Goal: Task Accomplishment & Management: Manage account settings

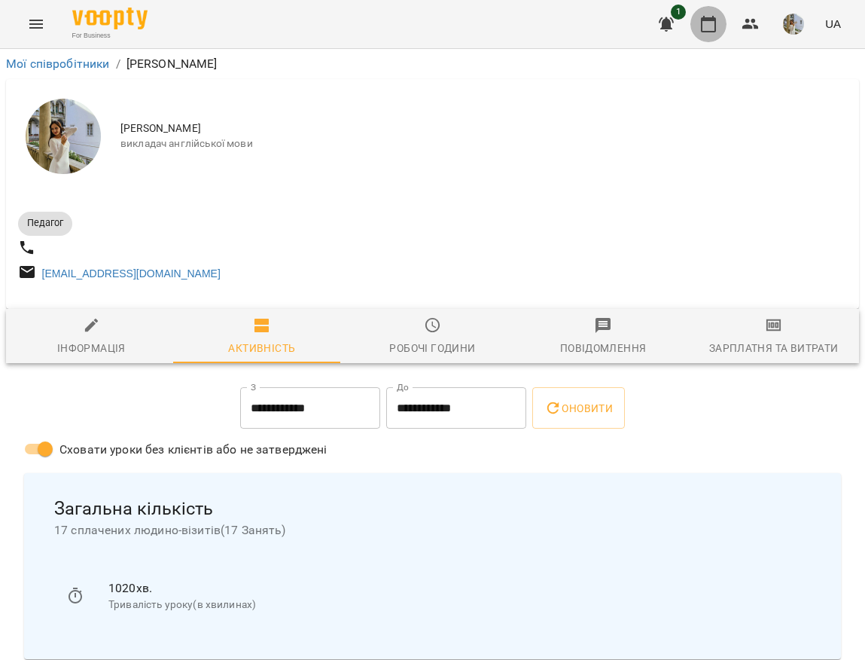
click at [707, 25] on icon "button" at bounding box center [708, 24] width 18 height 18
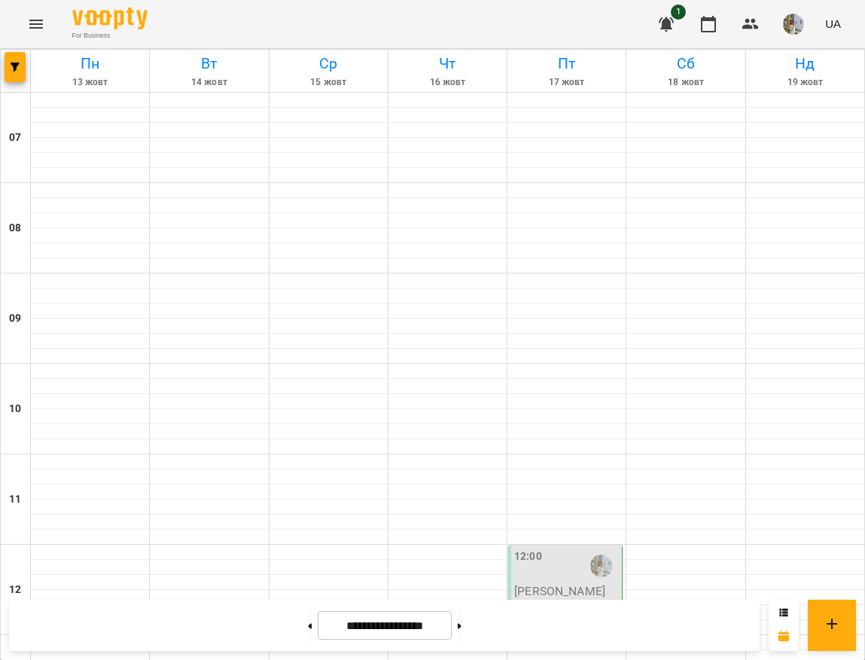
scroll to position [339, 0]
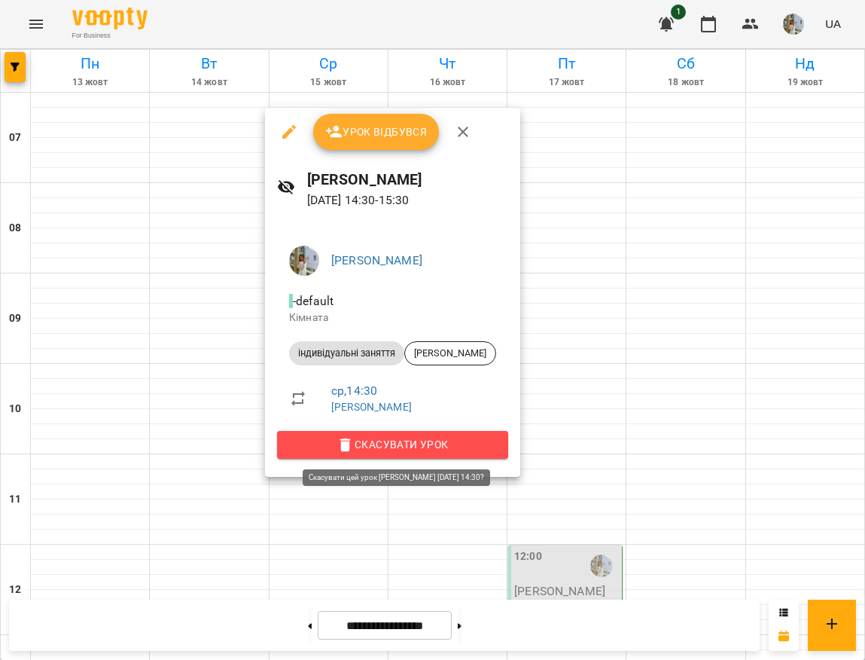
click at [418, 449] on span "Скасувати Урок" at bounding box center [392, 444] width 207 height 18
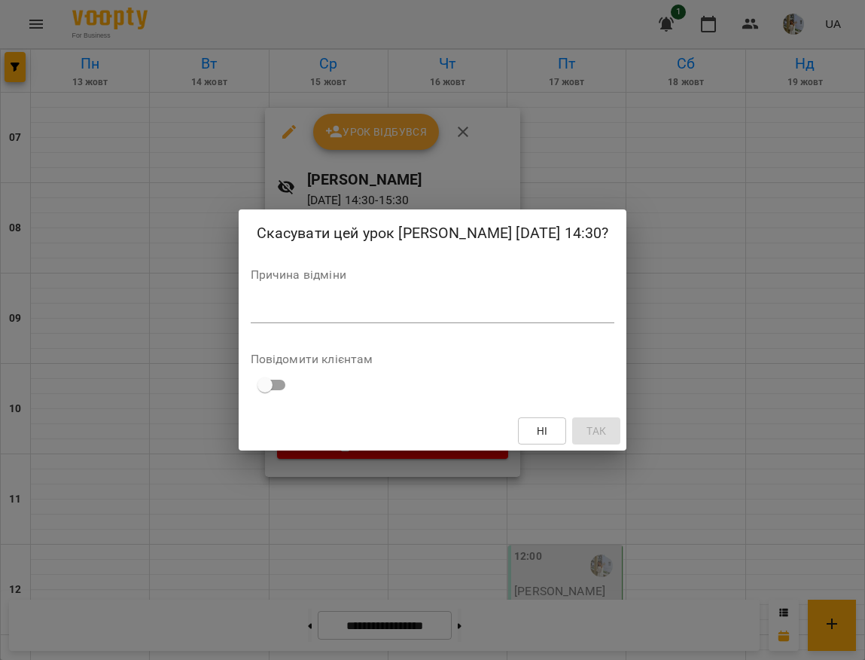
click at [473, 318] on textarea at bounding box center [433, 310] width 364 height 14
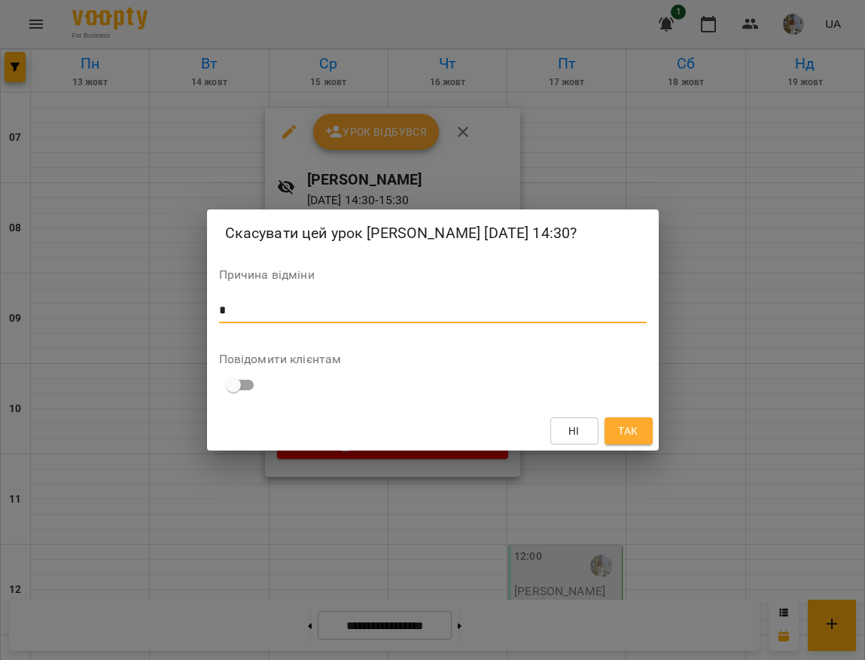
type textarea "*"
click at [647, 444] on button "Так" at bounding box center [629, 430] width 48 height 27
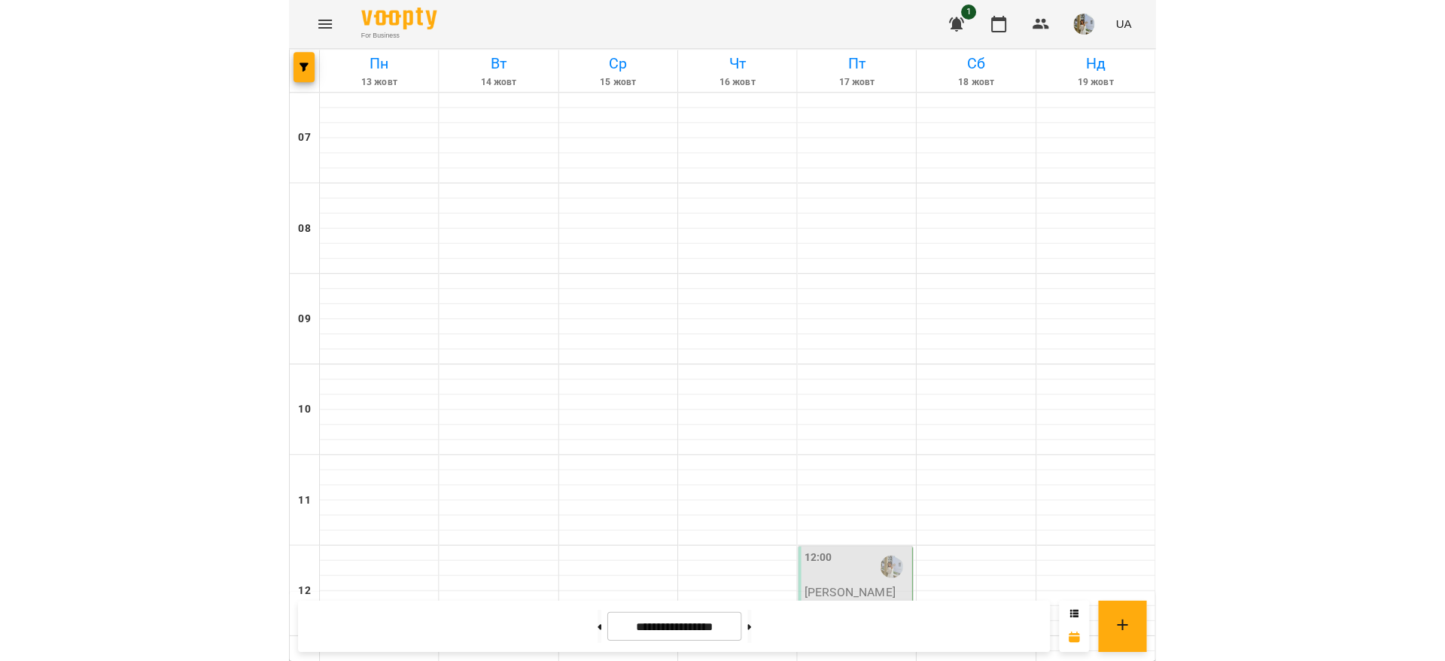
scroll to position [903, 0]
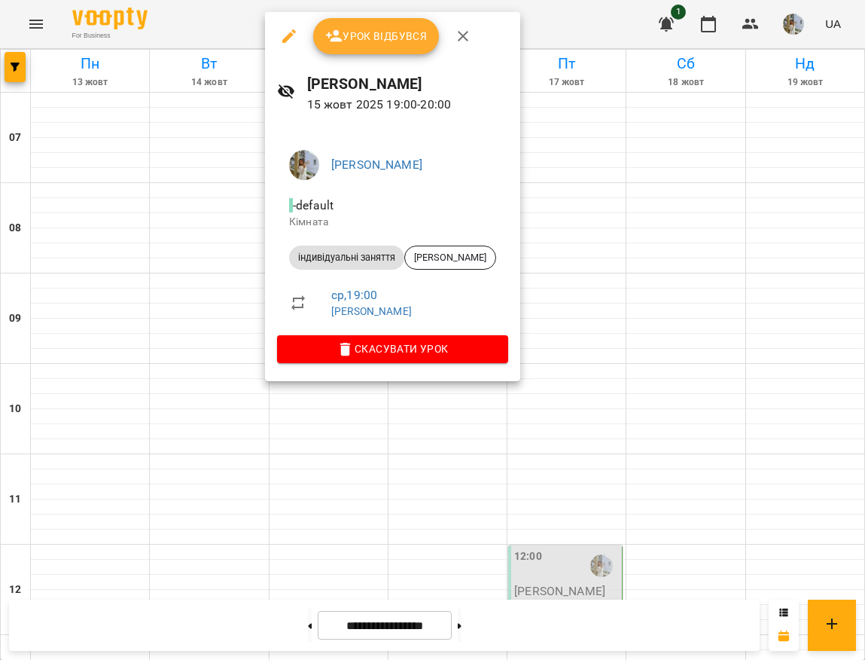
click at [392, 33] on span "Урок відбувся" at bounding box center [376, 36] width 102 height 18
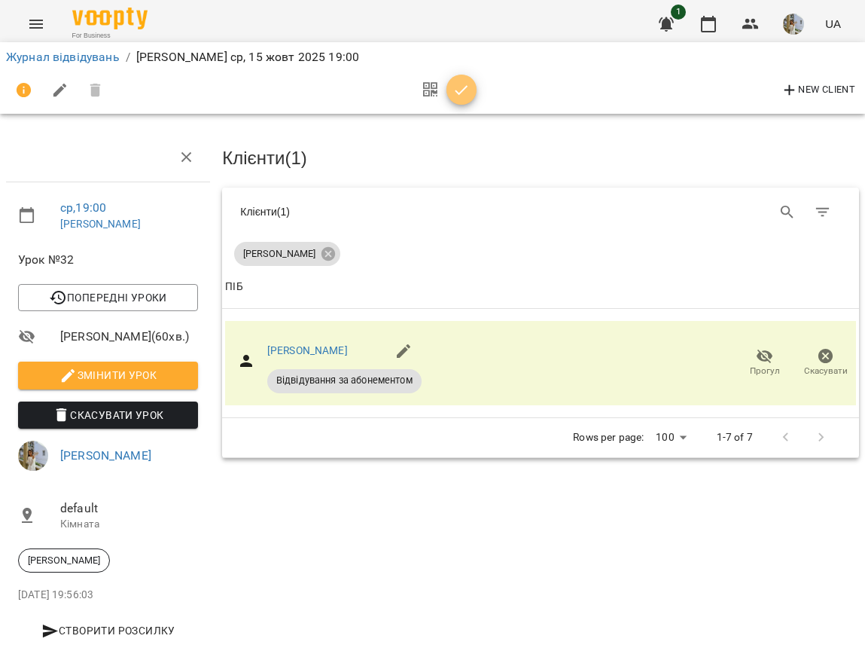
click at [466, 93] on icon "button" at bounding box center [461, 90] width 18 height 18
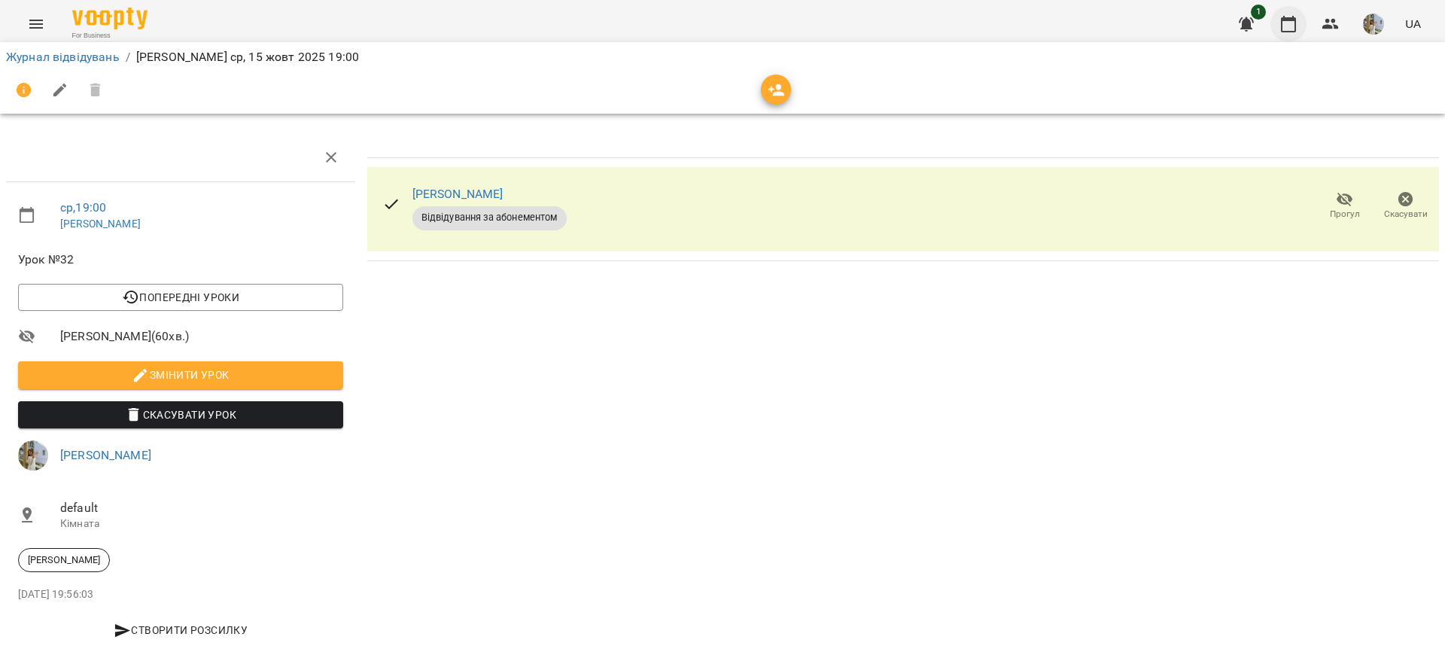
click at [864, 20] on icon "button" at bounding box center [1288, 24] width 15 height 17
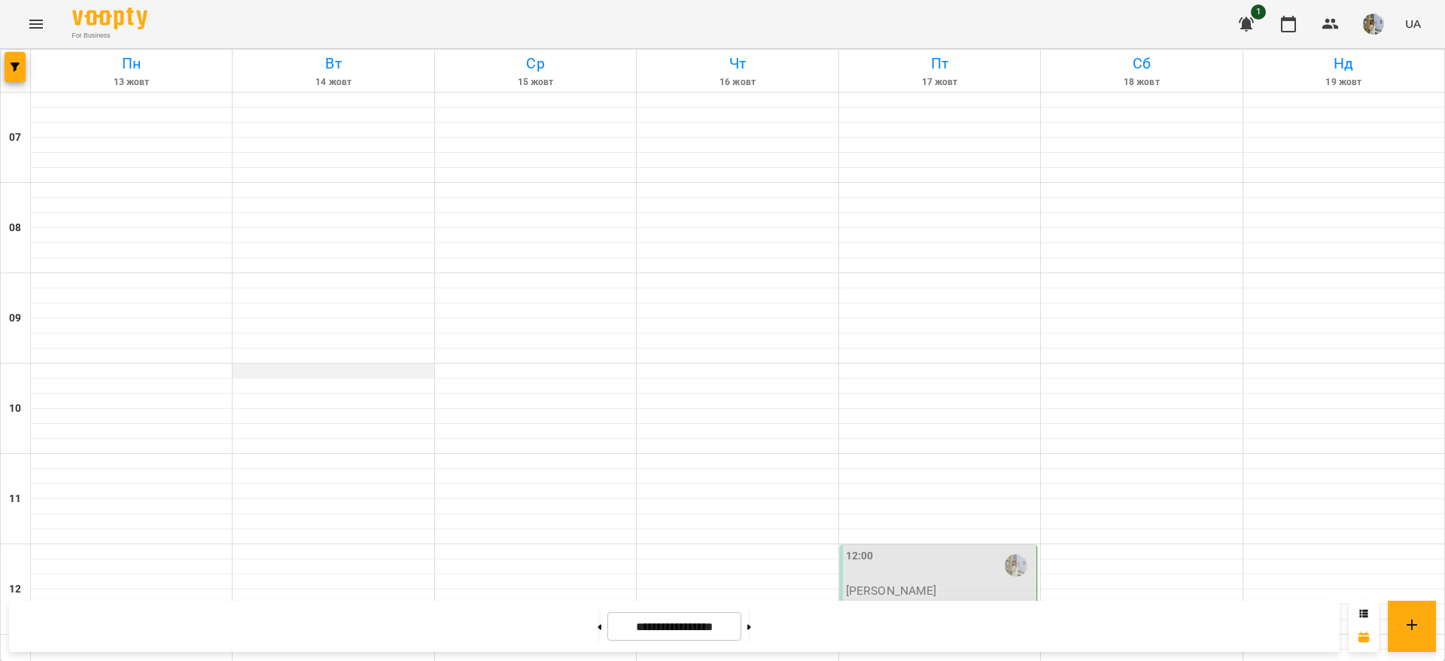
scroll to position [945, 0]
click at [598, 632] on button at bounding box center [600, 626] width 4 height 33
type input "**********"
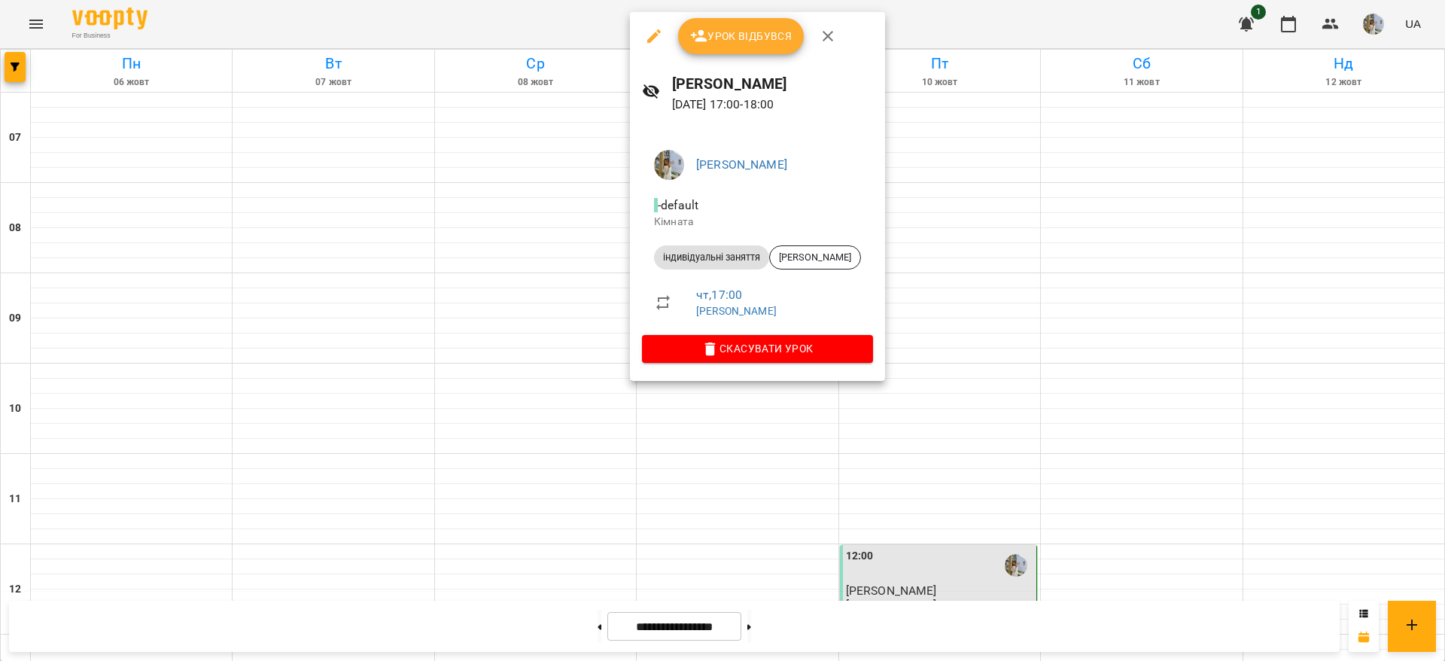
click at [864, 280] on div at bounding box center [722, 330] width 1445 height 661
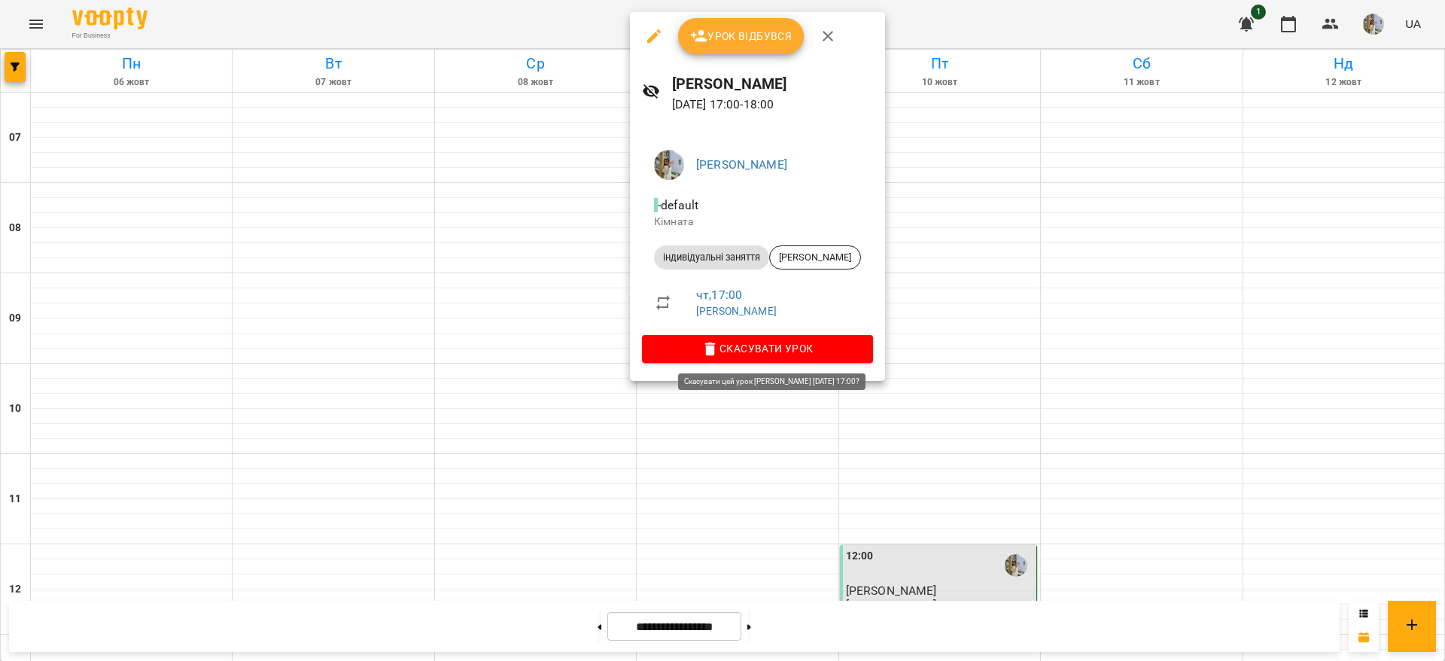
click at [776, 346] on span "Скасувати Урок" at bounding box center [757, 349] width 207 height 18
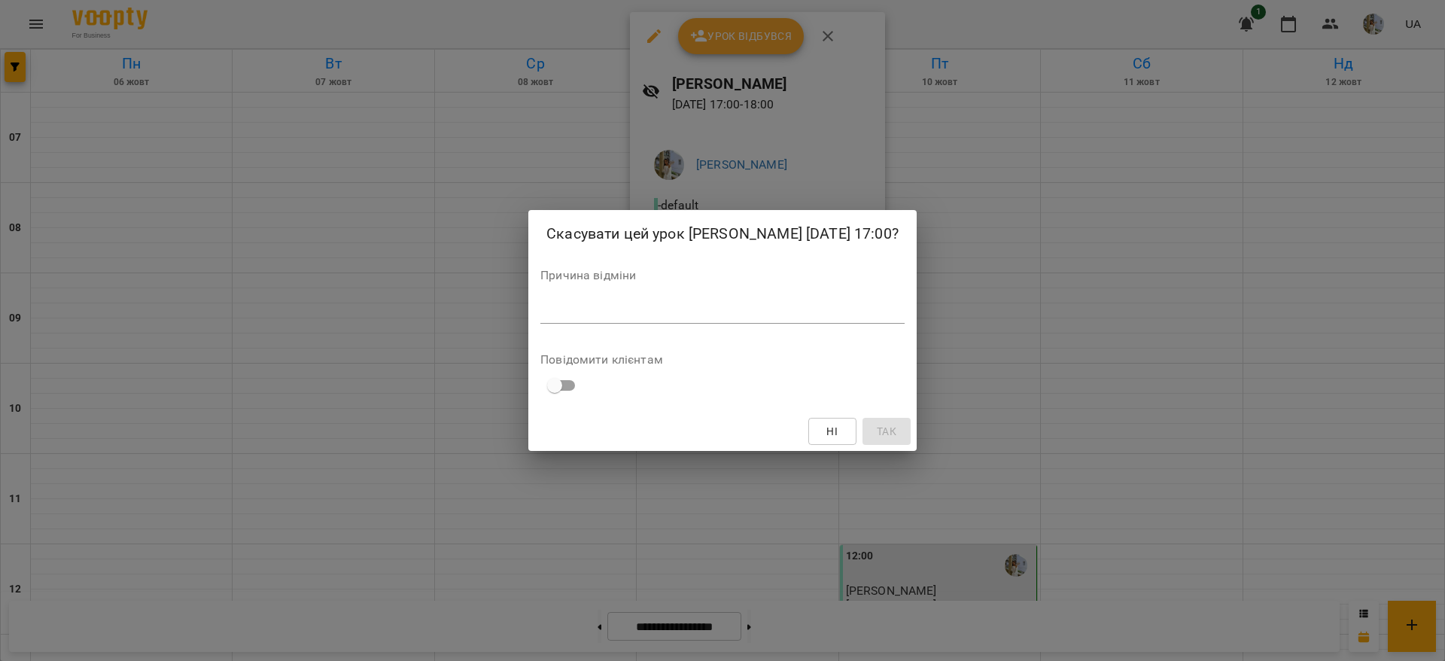
click at [672, 318] on textarea at bounding box center [723, 311] width 364 height 14
click at [838, 434] on span "Ні" at bounding box center [832, 431] width 11 height 18
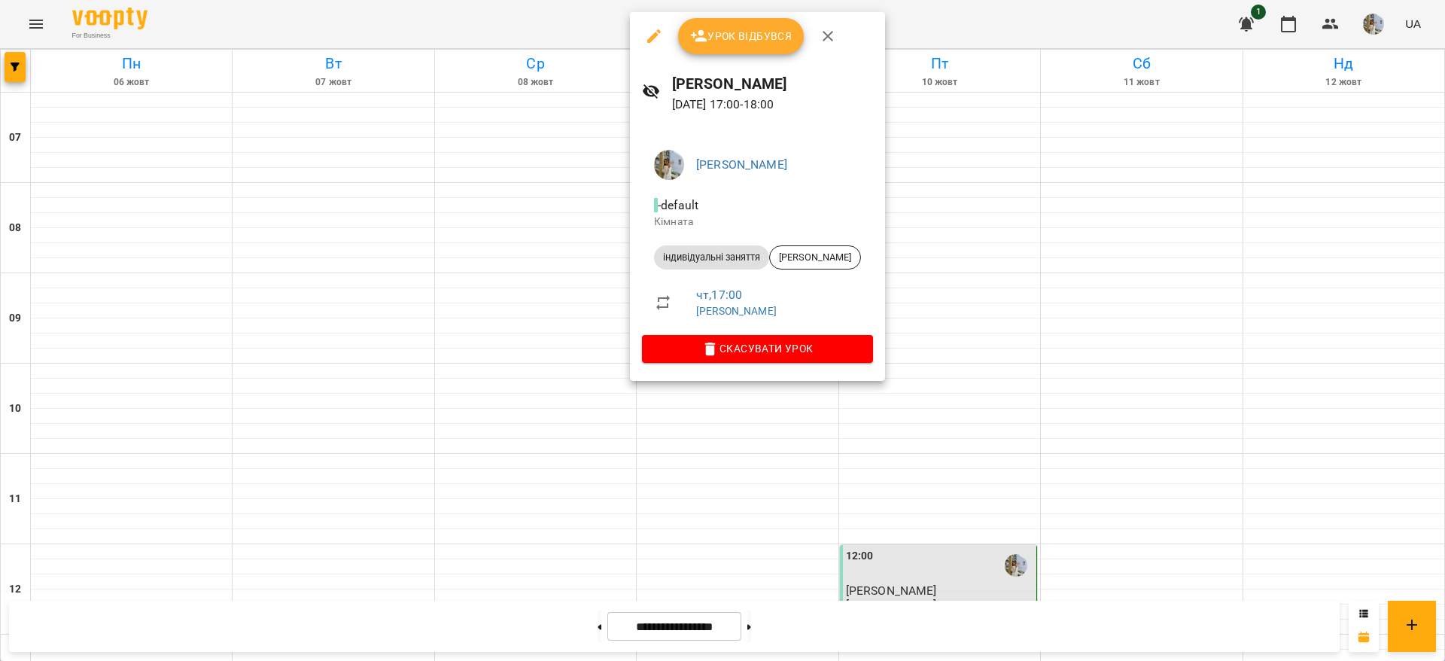
click at [864, 266] on div "[PERSON_NAME] - default Кімната індивідуальні заняття [PERSON_NAME] чт , 17:00 …" at bounding box center [757, 253] width 255 height 255
click at [864, 270] on li "індивідуальні заняття [PERSON_NAME]" at bounding box center [757, 257] width 231 height 36
click at [861, 261] on span "[PERSON_NAME]" at bounding box center [815, 258] width 90 height 14
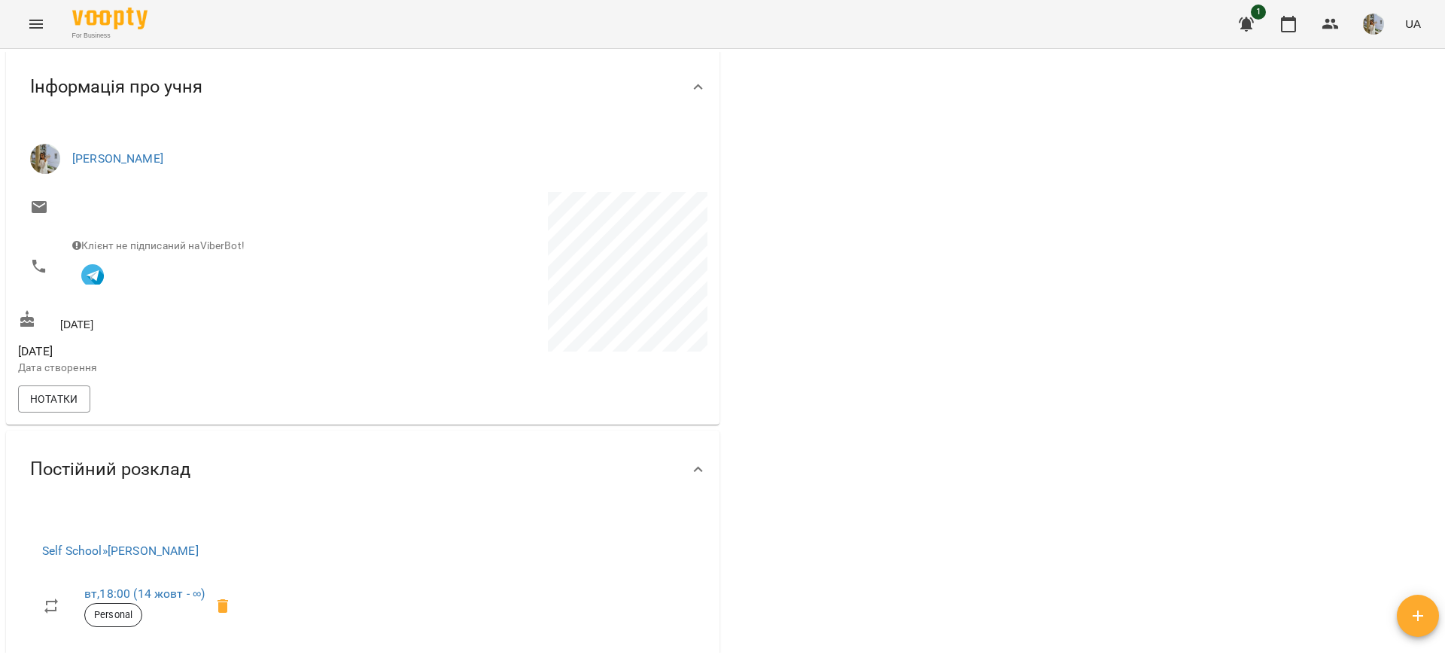
scroll to position [452, 0]
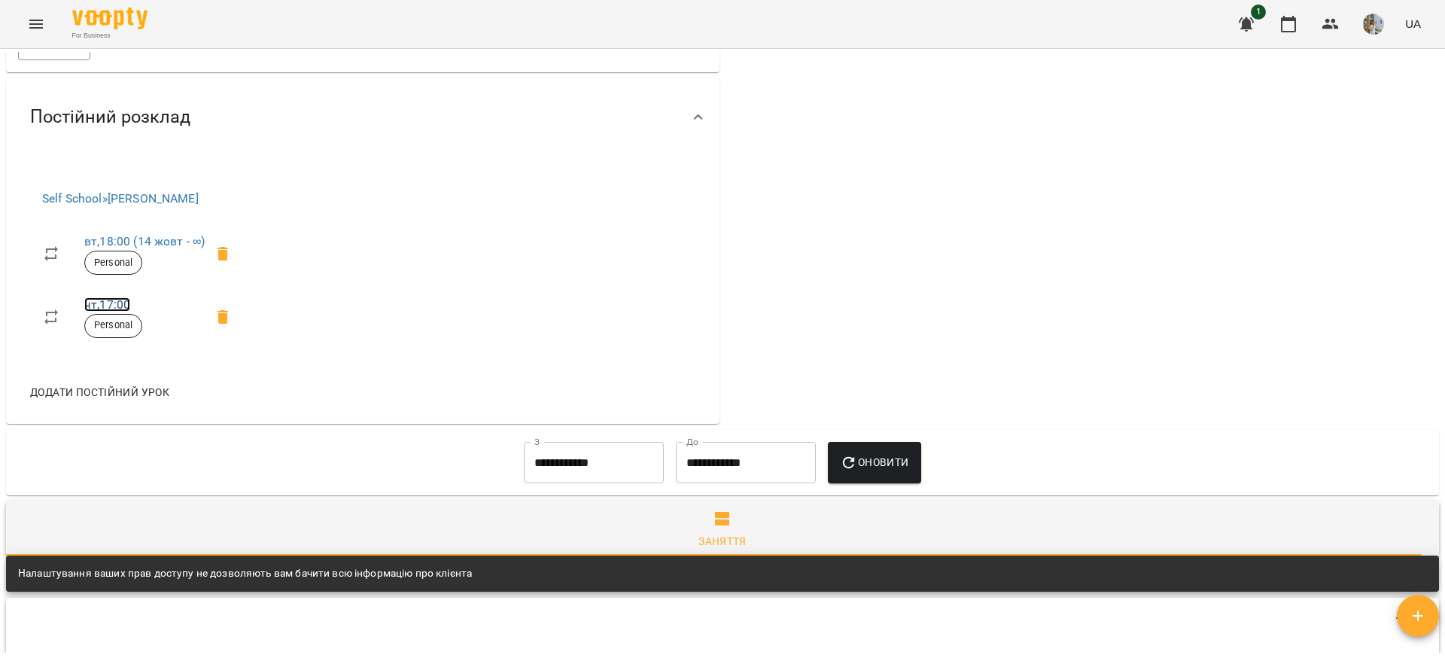
click at [126, 308] on link "чт , 17:00" at bounding box center [107, 304] width 46 height 14
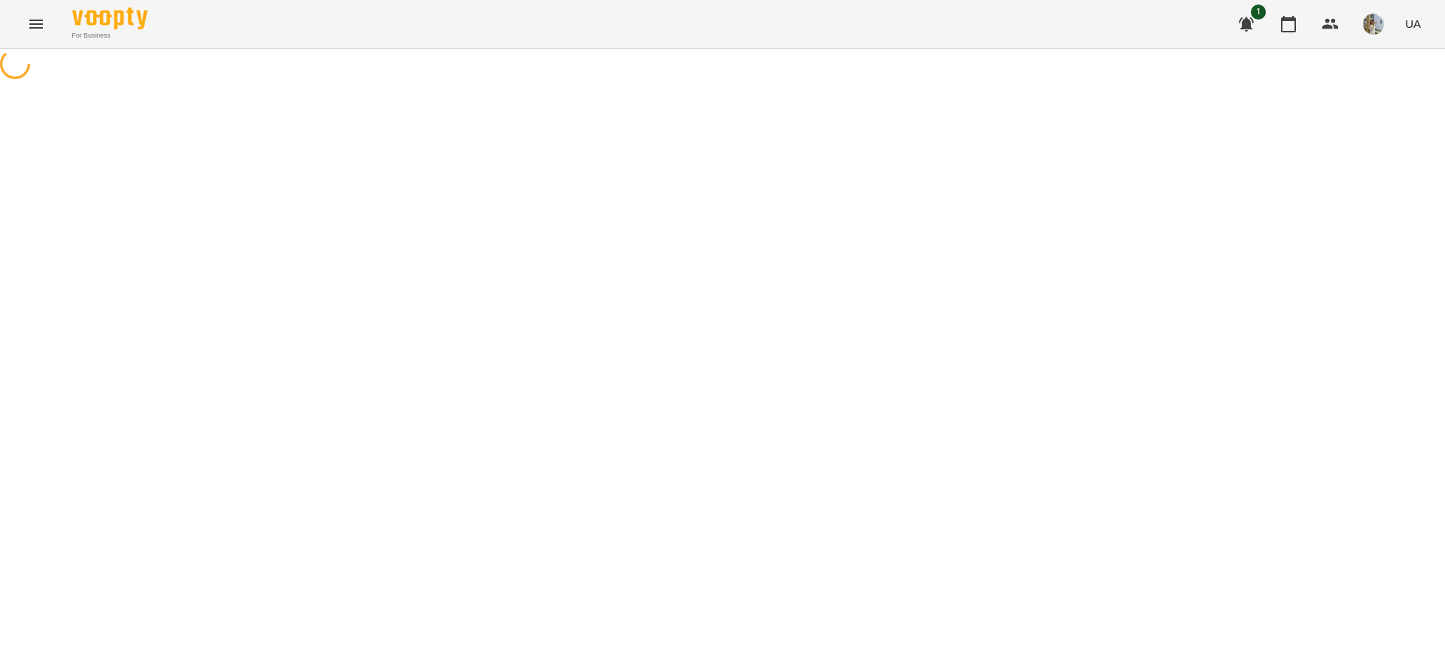
select select "*"
select select "**********"
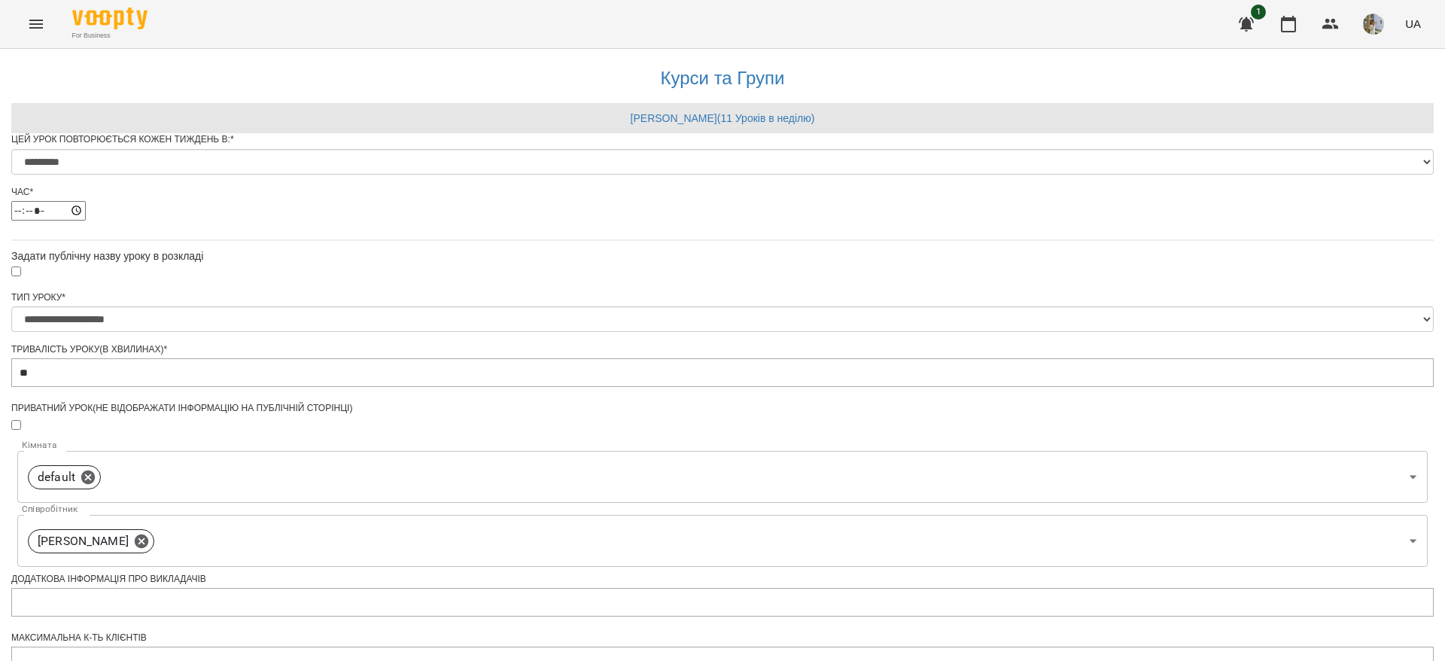
scroll to position [523, 0]
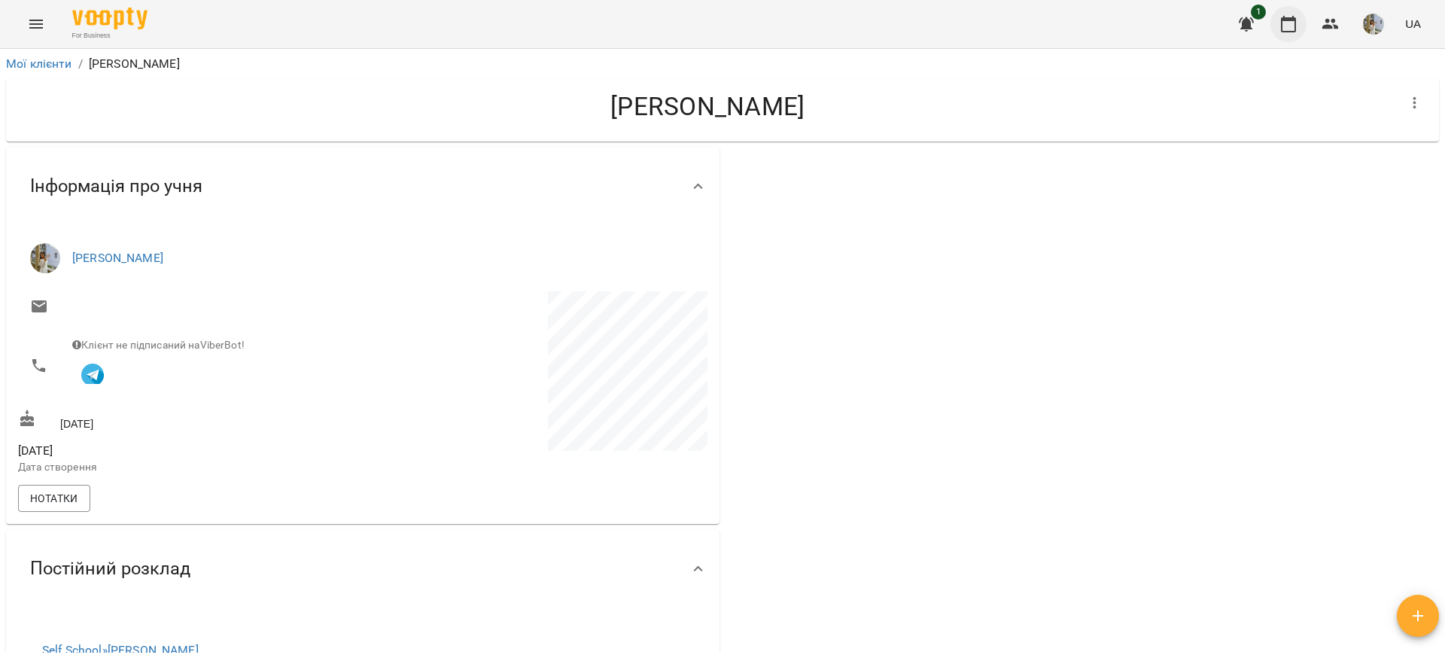
click at [864, 27] on icon "button" at bounding box center [1289, 24] width 18 height 18
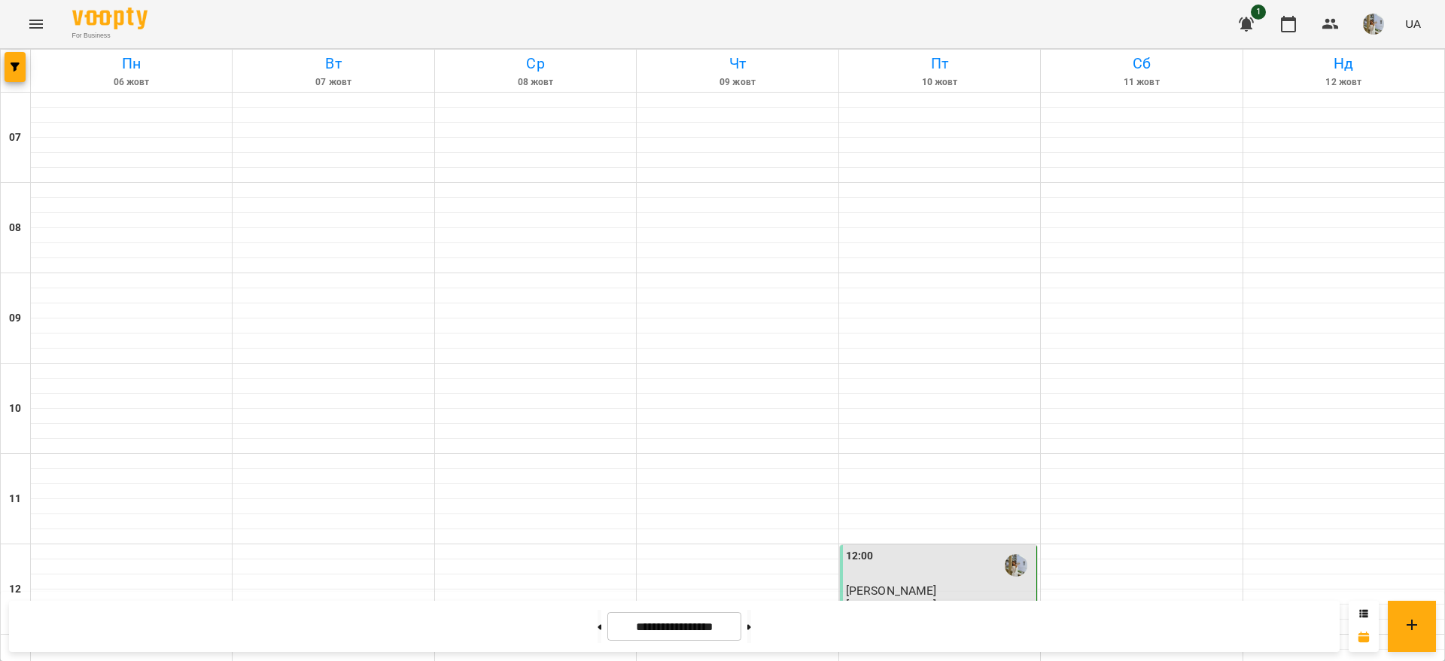
scroll to position [790, 0]
click at [598, 627] on button at bounding box center [600, 626] width 4 height 33
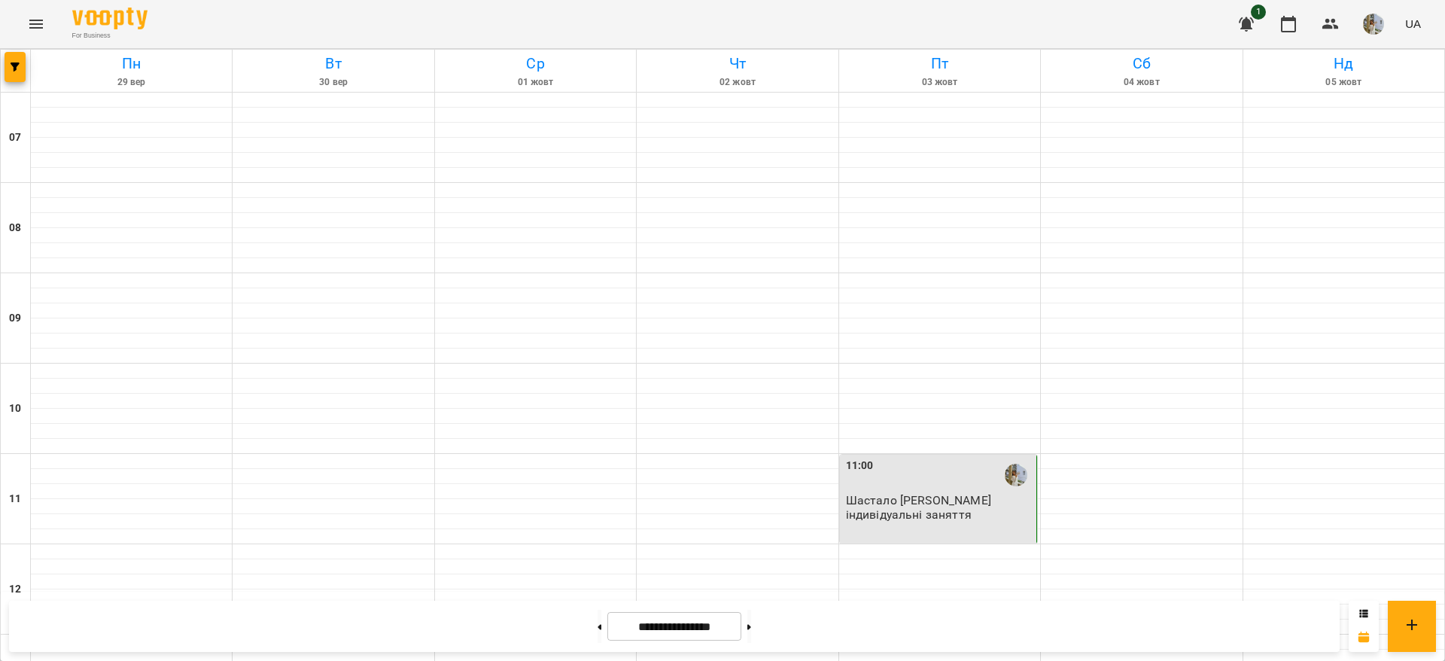
scroll to position [0, 0]
click at [751, 631] on button at bounding box center [750, 626] width 4 height 33
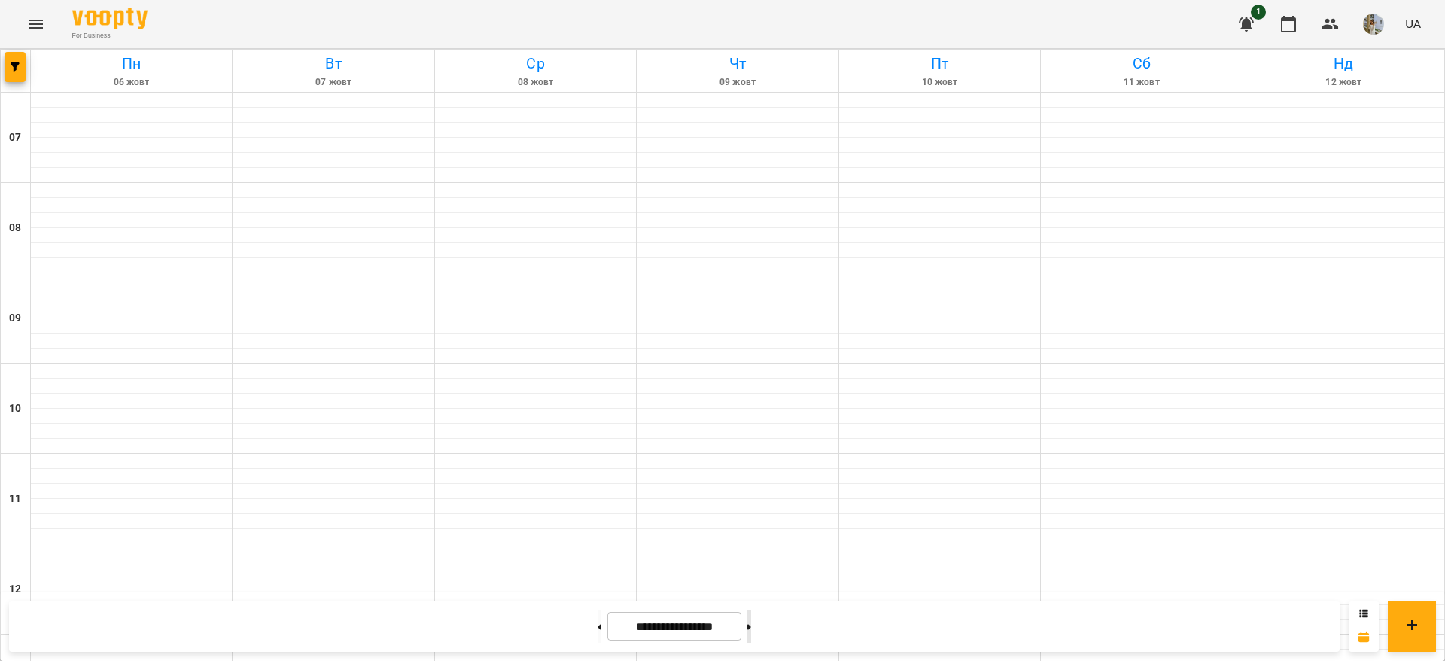
click at [751, 628] on button at bounding box center [750, 626] width 4 height 33
type input "**********"
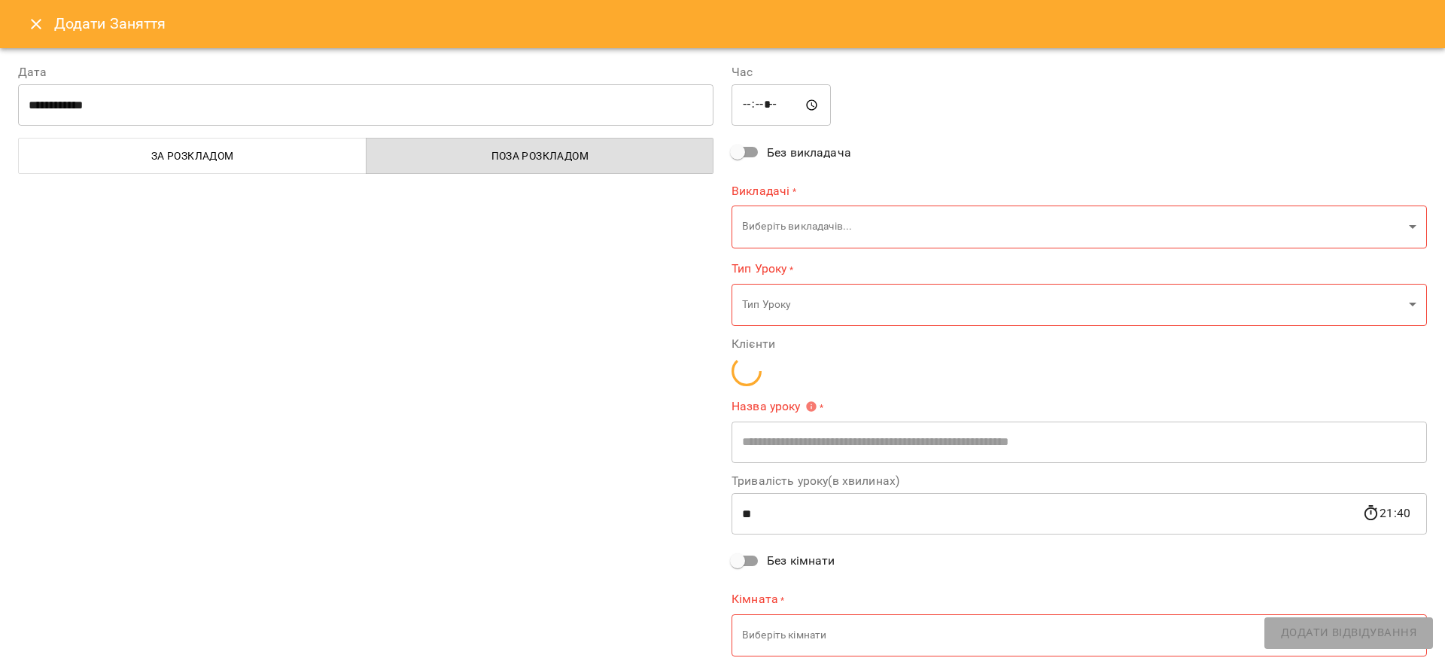
type input "**********"
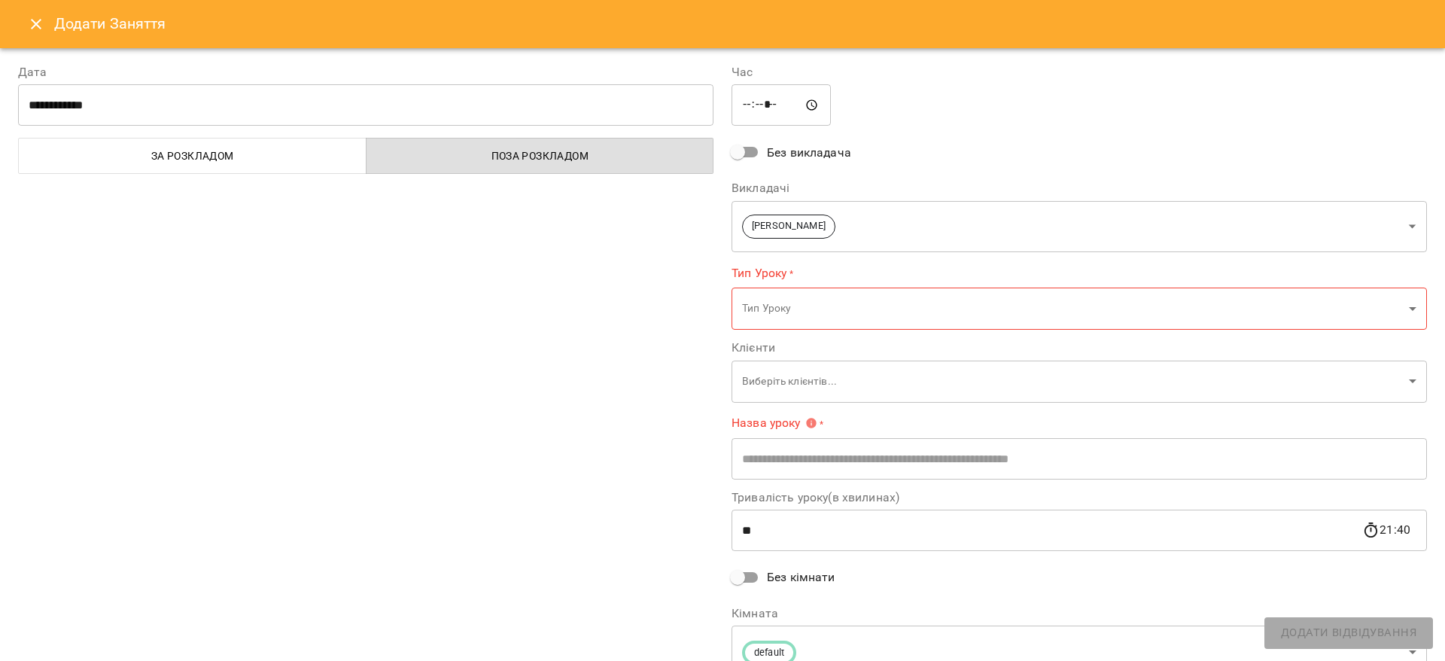
click at [27, 35] on button "Close" at bounding box center [36, 24] width 36 height 36
